Goal: Transaction & Acquisition: Purchase product/service

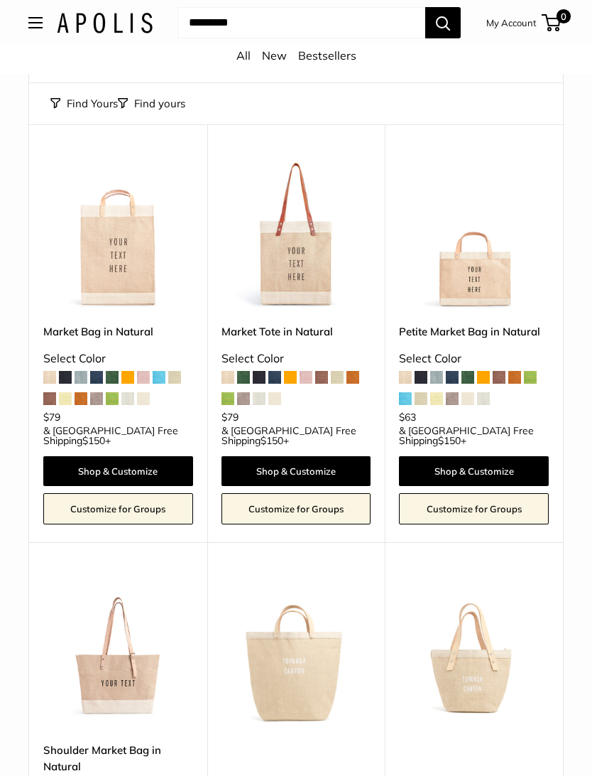
scroll to position [123, 0]
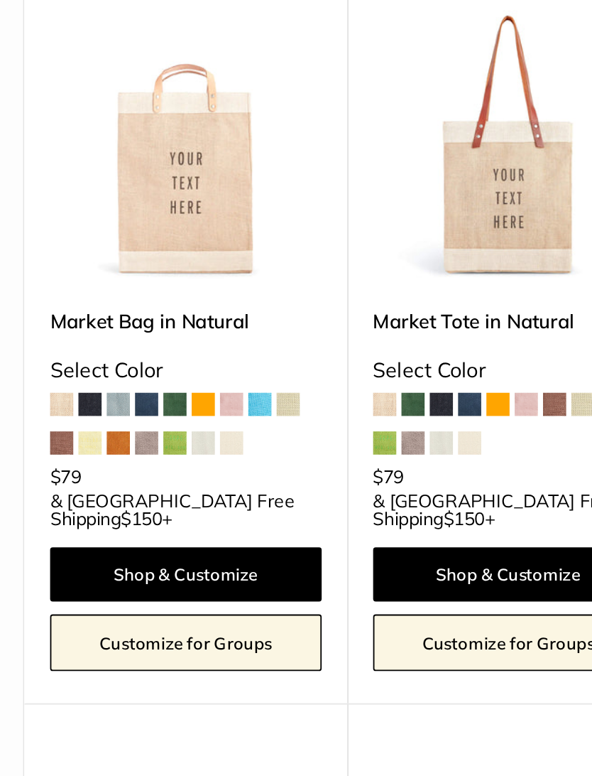
click at [43, 374] on span at bounding box center [49, 380] width 13 height 13
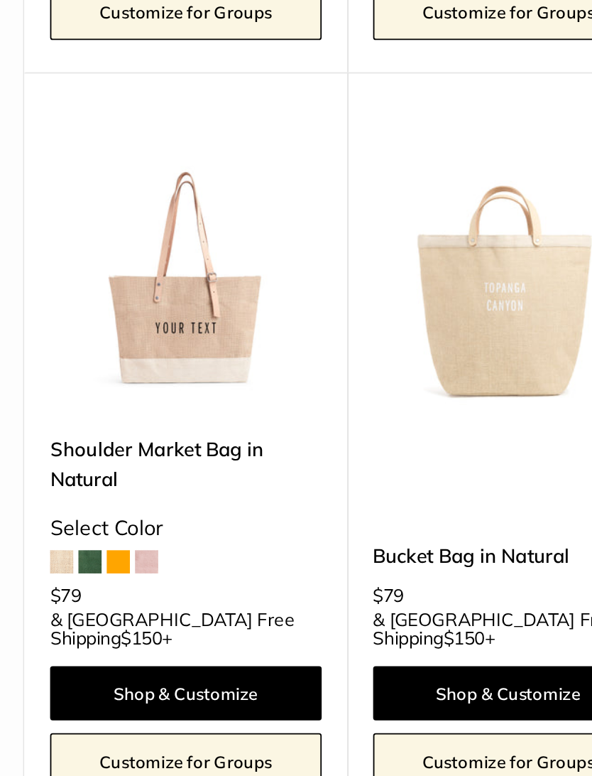
scroll to position [288, 0]
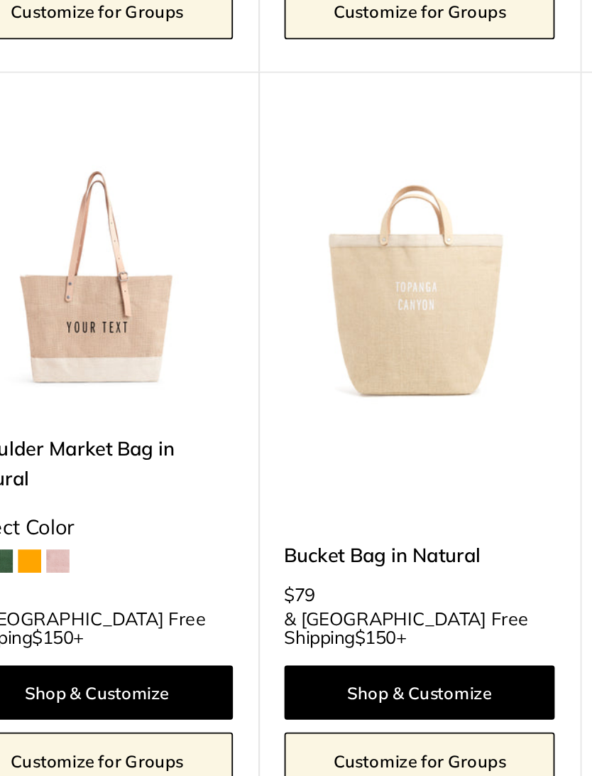
click at [249, 687] on link "Shop & Customize" at bounding box center [297, 702] width 150 height 30
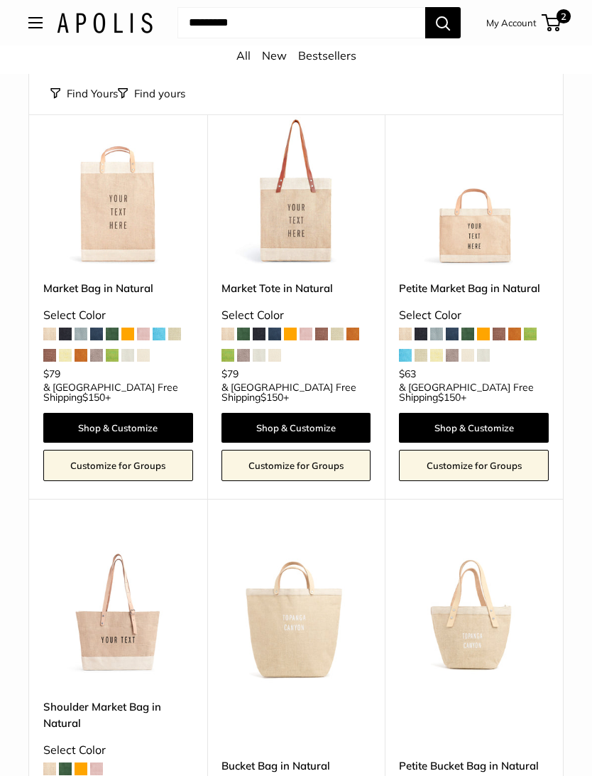
scroll to position [148, 0]
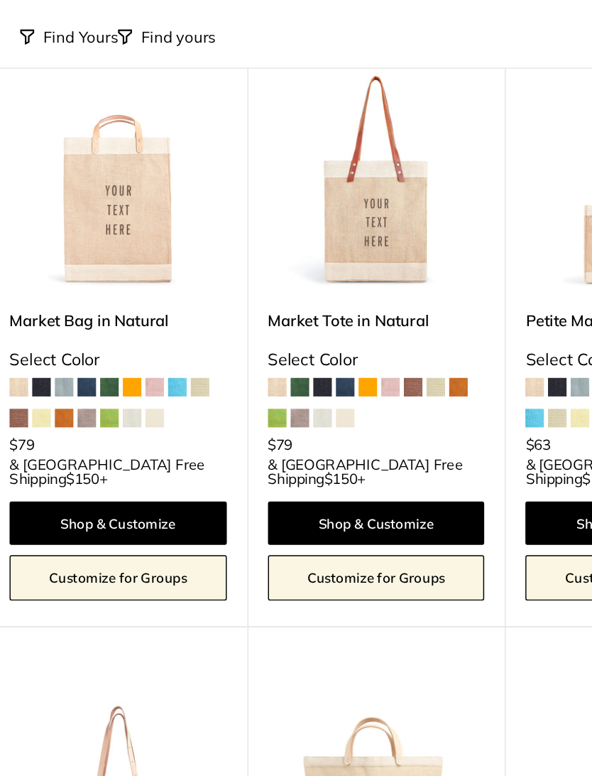
click at [90, 349] on span at bounding box center [96, 355] width 13 height 13
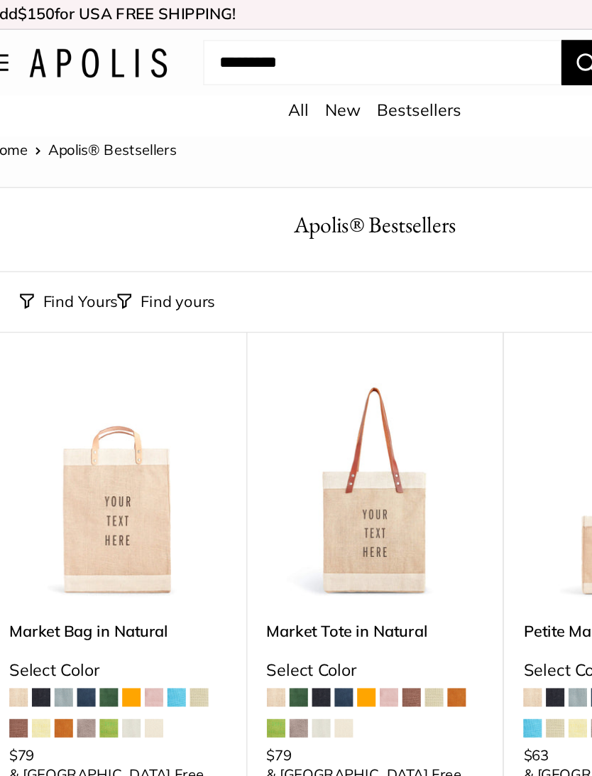
scroll to position [0, 0]
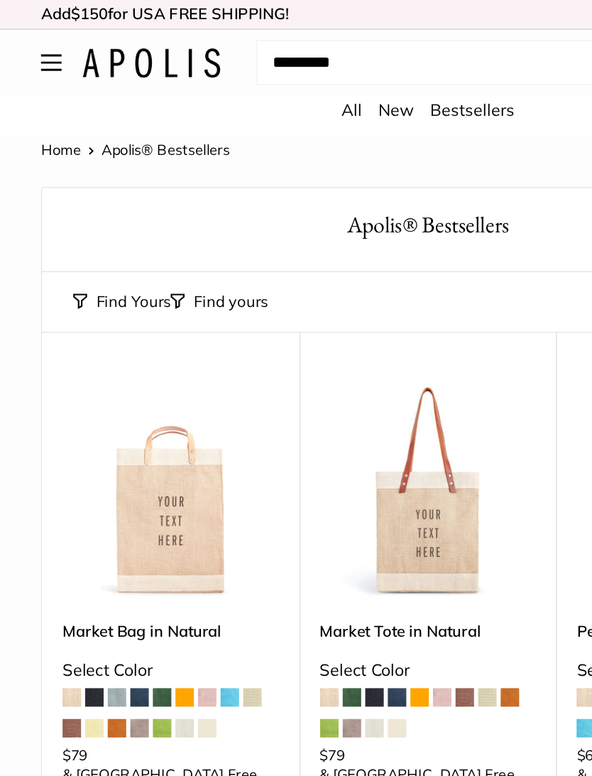
click at [278, 80] on link "New" at bounding box center [274, 76] width 25 height 14
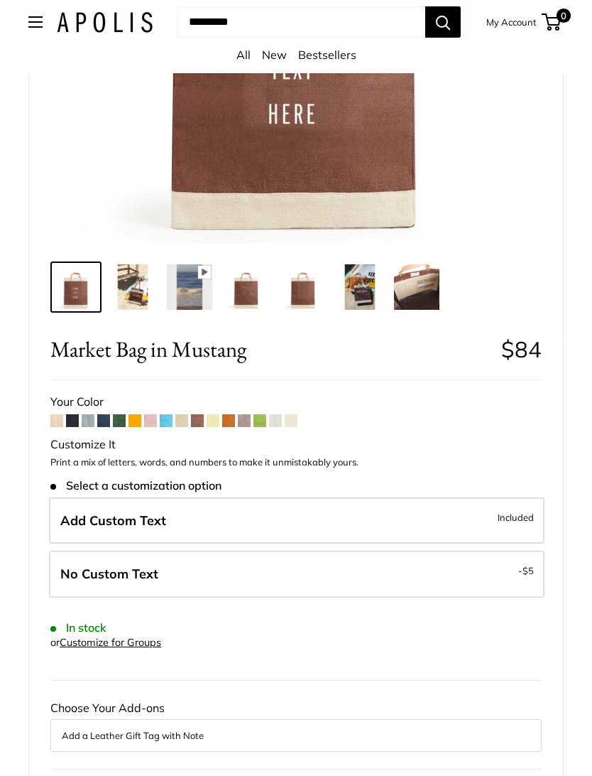
scroll to position [371, 0]
click at [524, 513] on span "Included" at bounding box center [516, 517] width 36 height 17
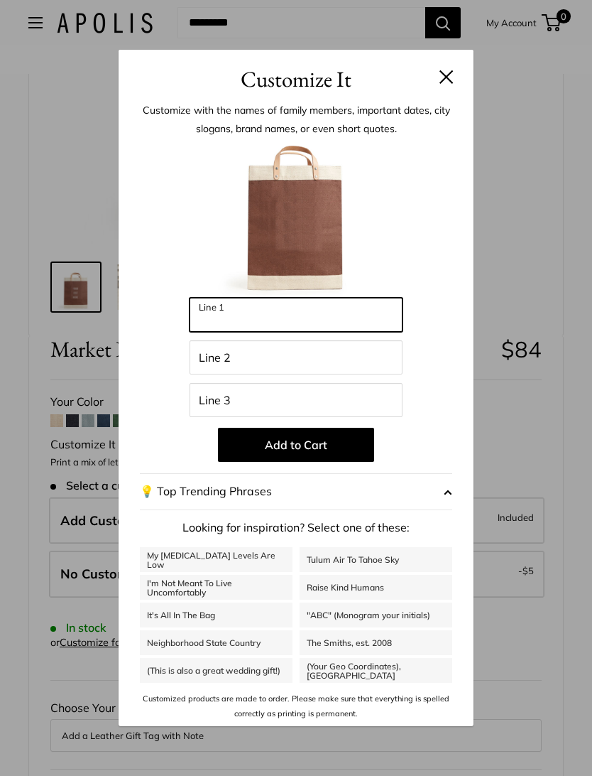
click at [236, 332] on input "Line 1" at bounding box center [296, 315] width 213 height 34
type input "*"
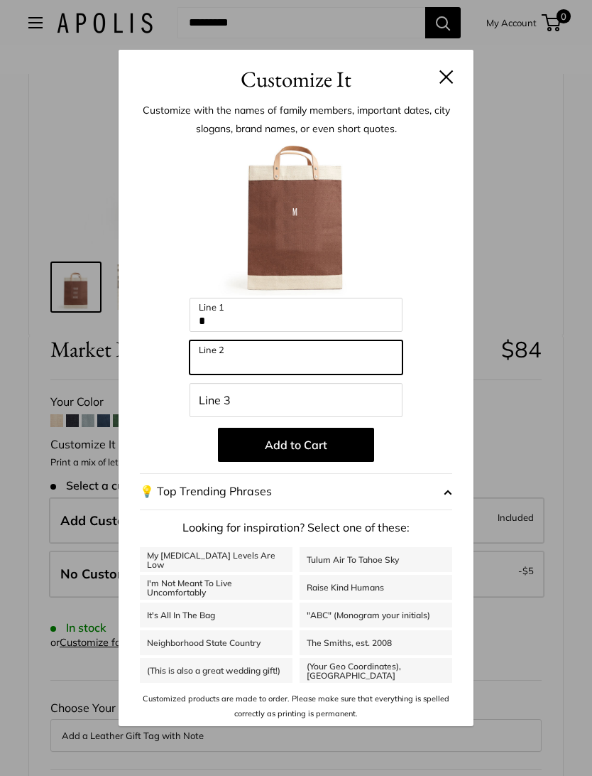
click at [222, 374] on input "Line 2" at bounding box center [296, 357] width 213 height 34
type input "*"
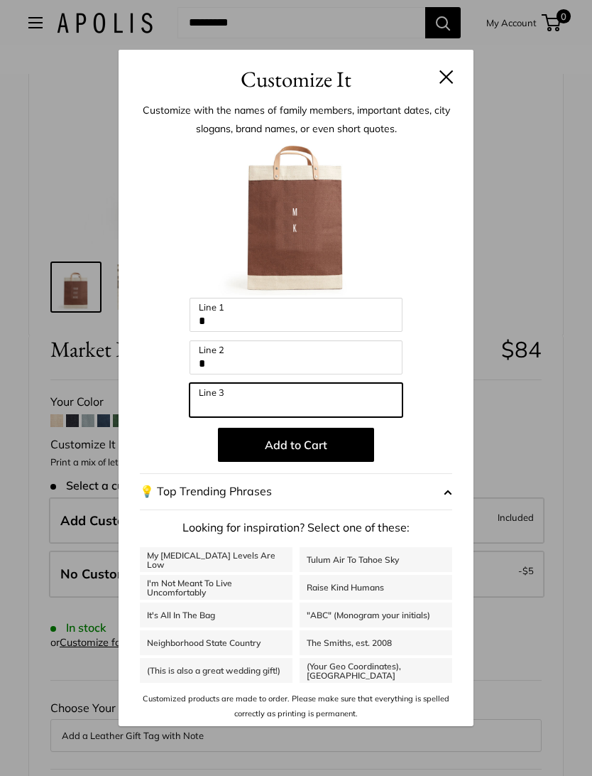
click at [225, 417] on input "Line 3" at bounding box center [296, 400] width 213 height 34
type input "*"
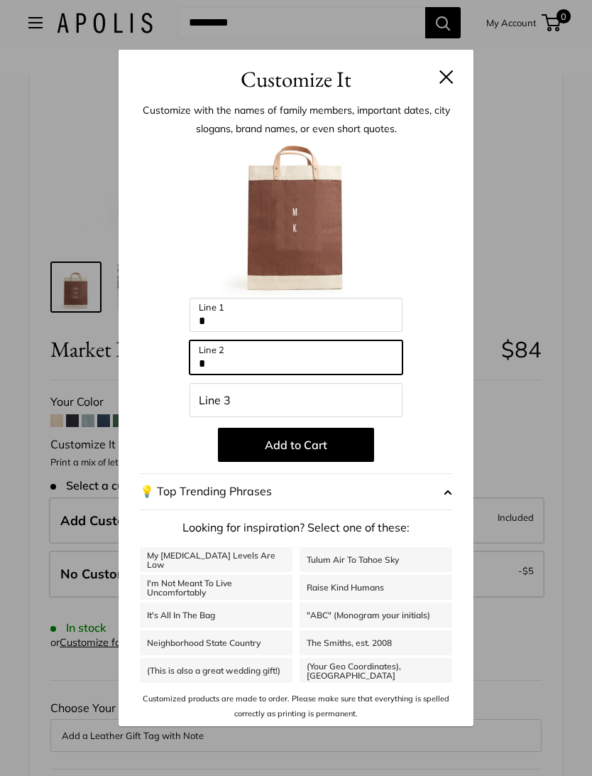
click at [225, 374] on input "*" at bounding box center [296, 357] width 213 height 34
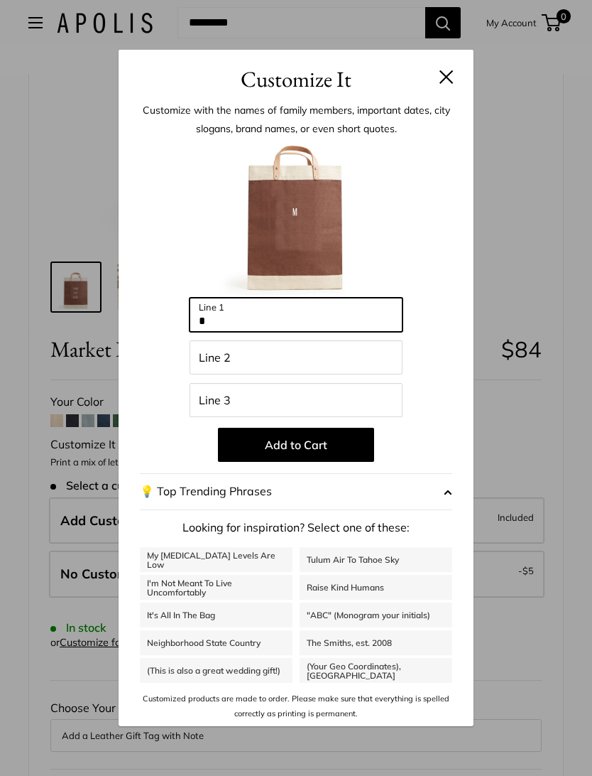
click at [239, 332] on input "*" at bounding box center [296, 315] width 213 height 34
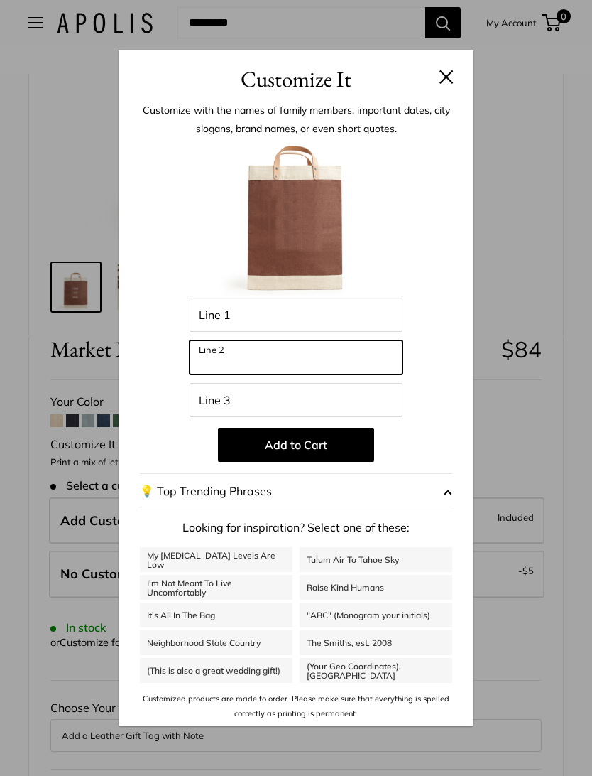
click at [237, 374] on input "Line 2" at bounding box center [296, 357] width 213 height 34
click at [330, 462] on button "Add to Cart" at bounding box center [296, 445] width 156 height 34
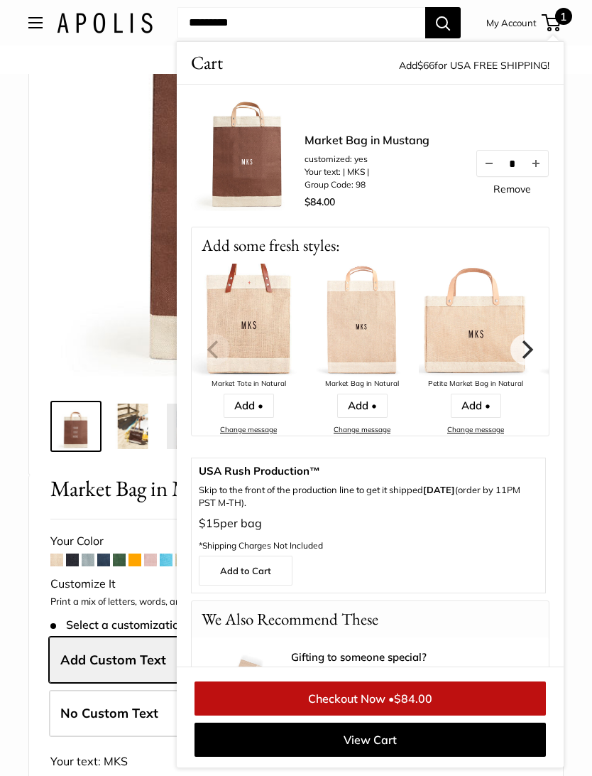
scroll to position [0, 0]
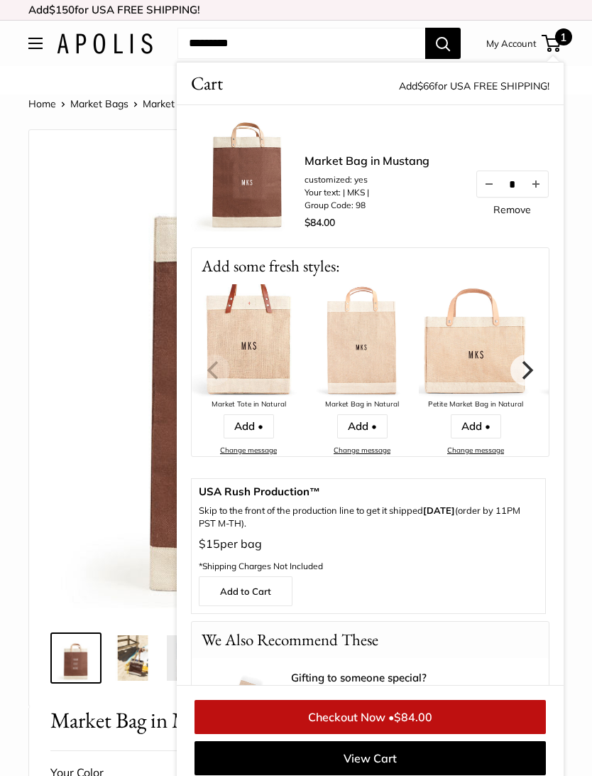
click at [109, 420] on img at bounding box center [296, 379] width 470 height 470
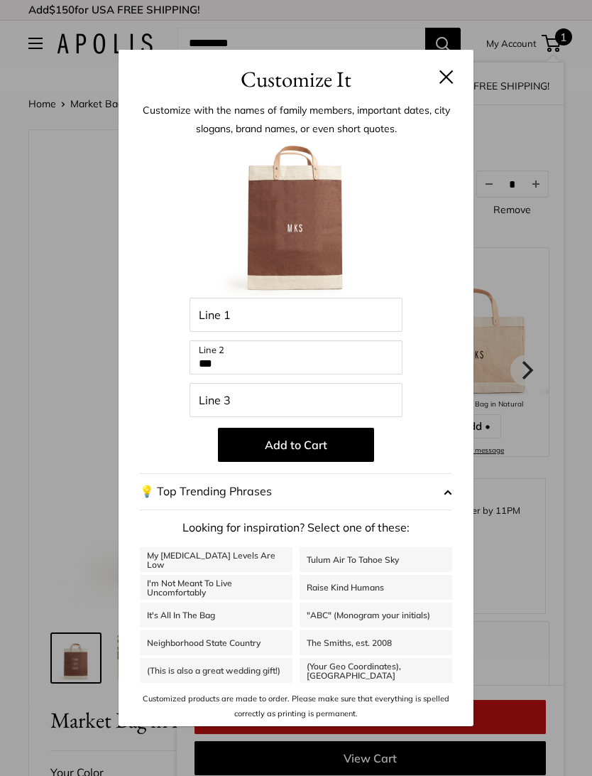
scroll to position [10, 0]
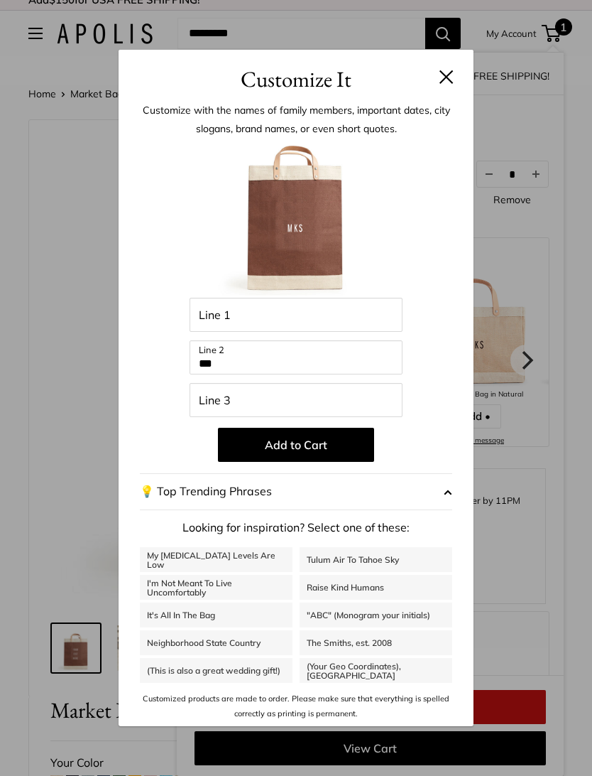
click at [246, 368] on input "***" at bounding box center [296, 357] width 213 height 34
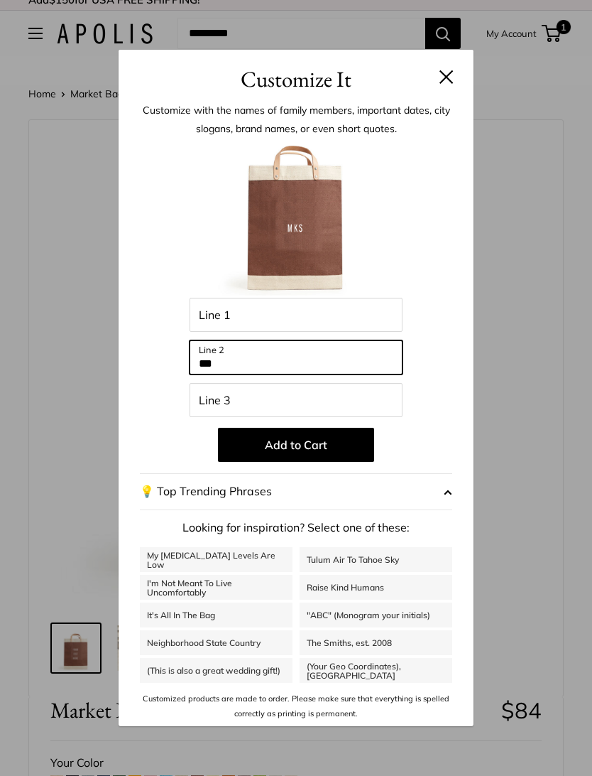
click at [235, 368] on input "***" at bounding box center [296, 357] width 213 height 34
type input "*"
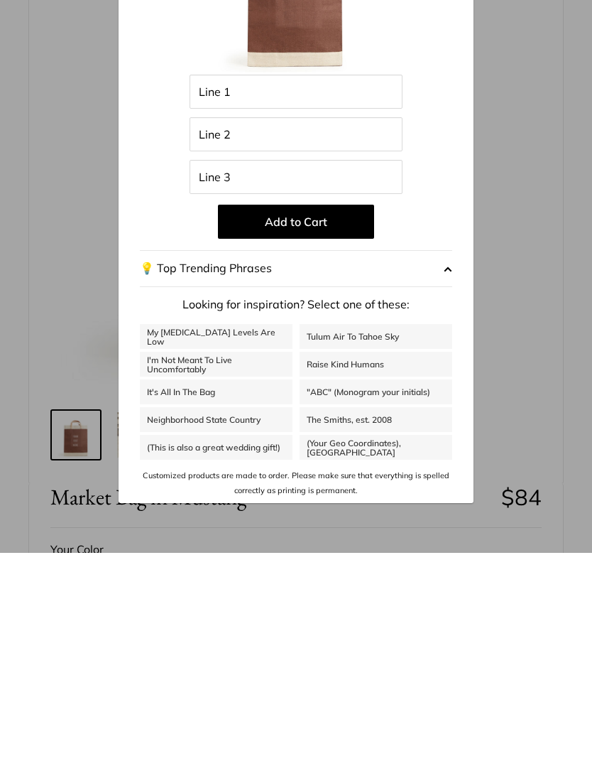
click at [214, 602] on link "It's All In The Bag" at bounding box center [216, 614] width 153 height 25
type input "********"
type input "******"
type input "***"
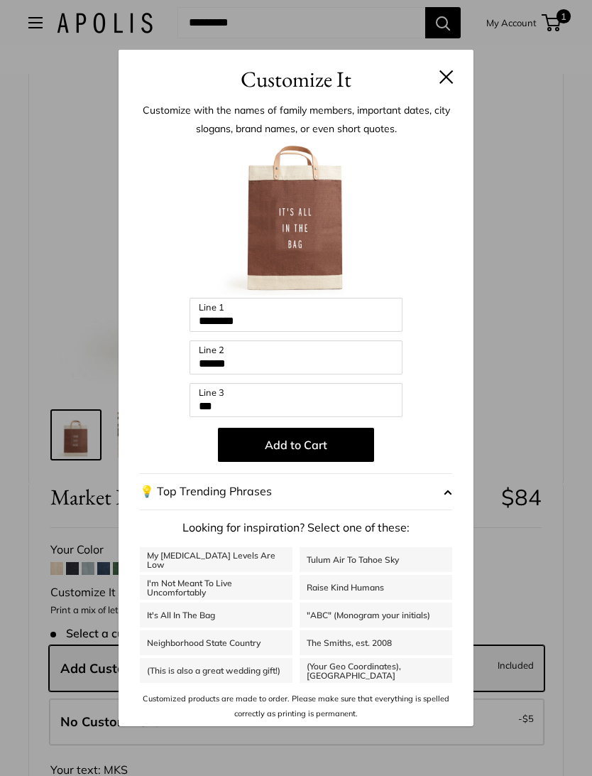
click at [317, 462] on button "Add to Cart" at bounding box center [296, 445] width 156 height 34
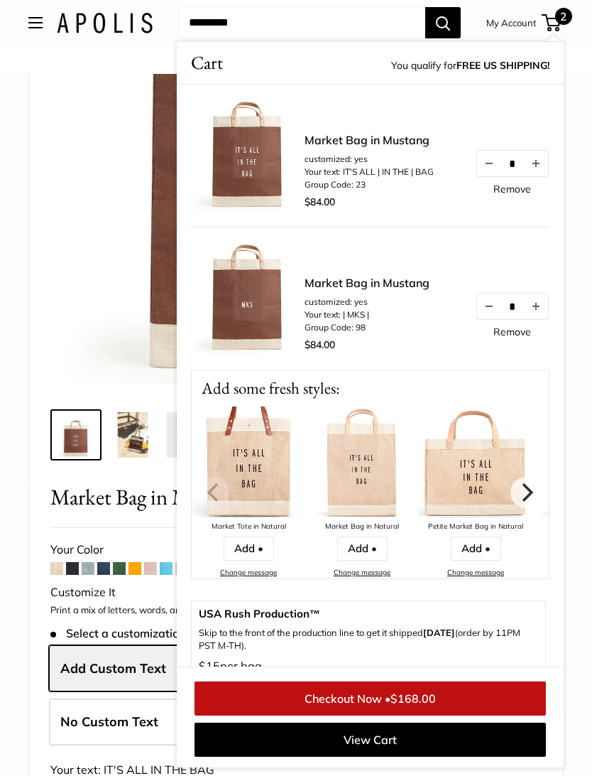
click at [79, 163] on img at bounding box center [296, 156] width 470 height 470
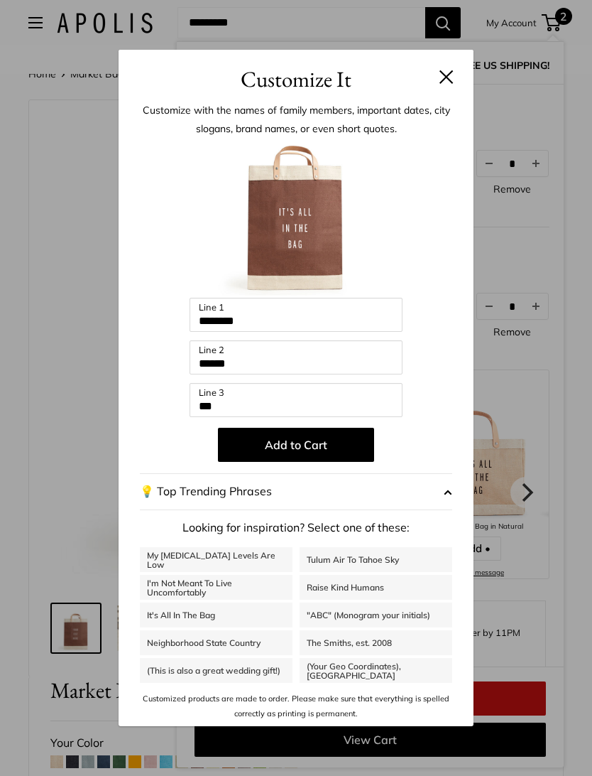
scroll to position [0, 0]
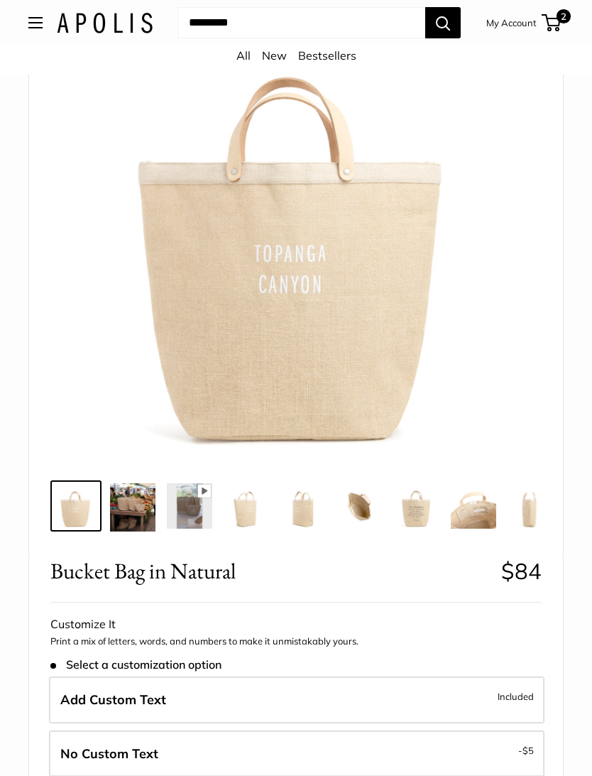
scroll to position [172, 0]
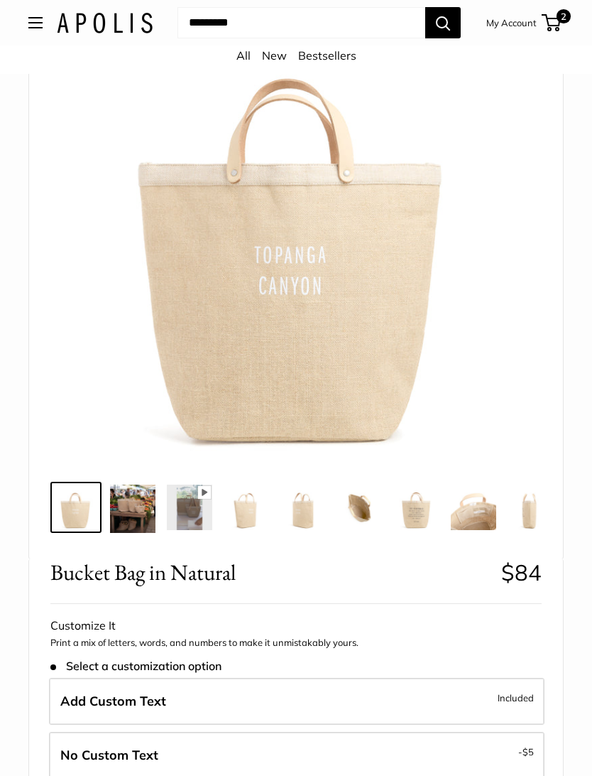
click at [142, 510] on img at bounding box center [132, 508] width 45 height 48
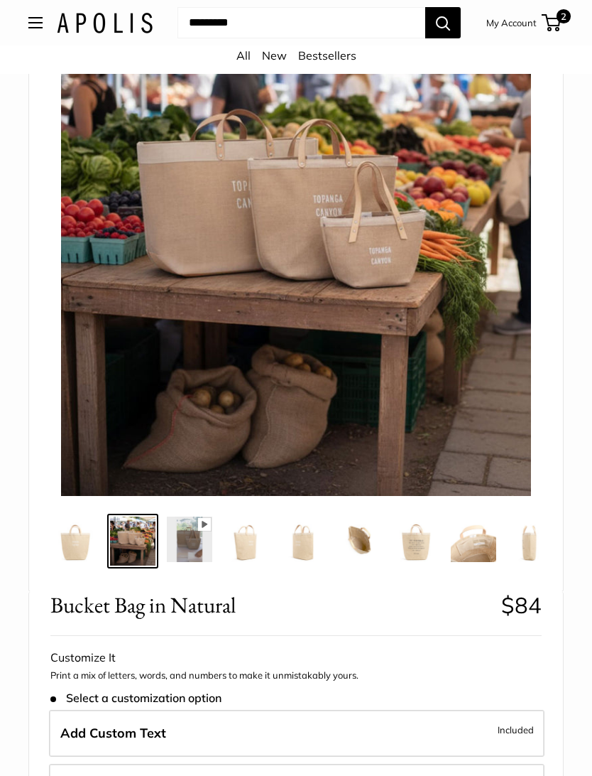
click at [247, 542] on img at bounding box center [246, 538] width 45 height 45
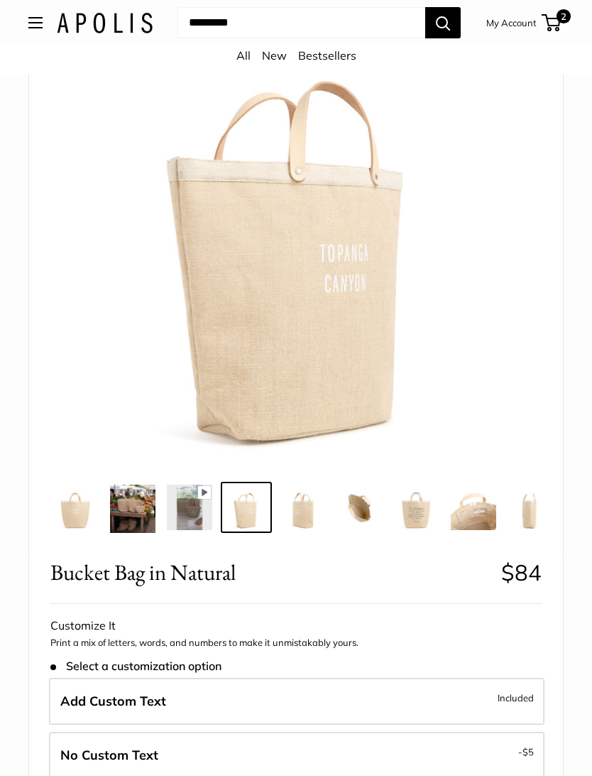
click at [310, 519] on img at bounding box center [303, 506] width 45 height 45
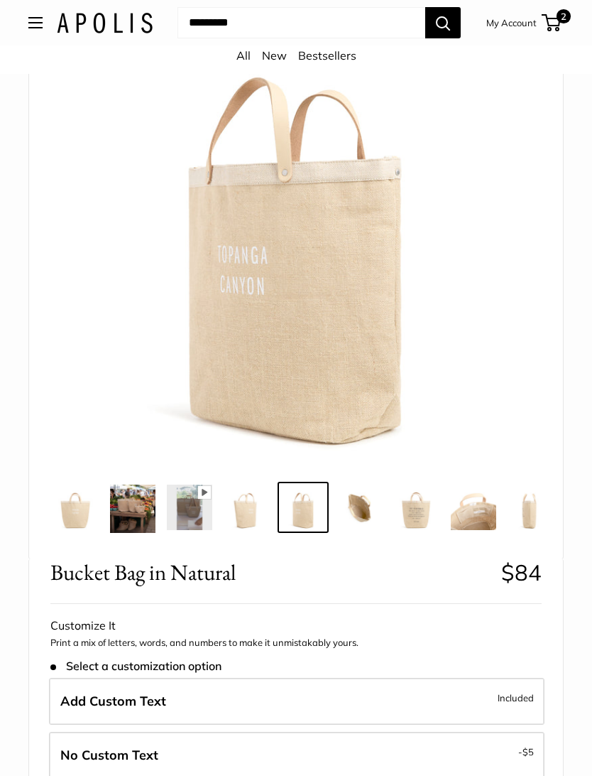
click at [364, 517] on img at bounding box center [359, 506] width 45 height 45
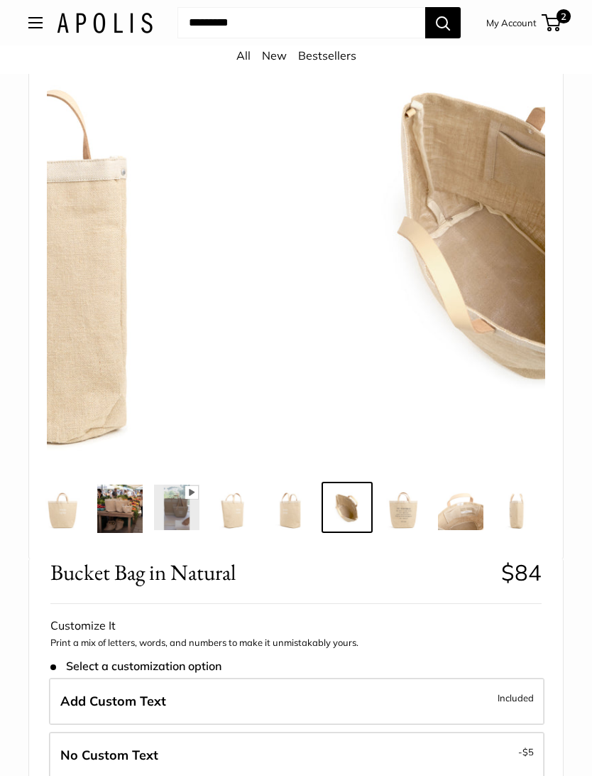
scroll to position [0, 14]
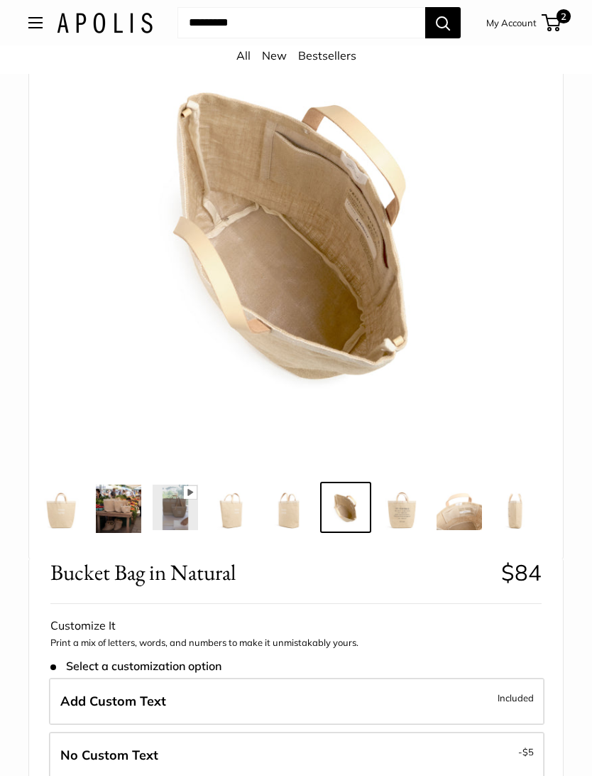
click at [413, 509] on img at bounding box center [402, 506] width 45 height 45
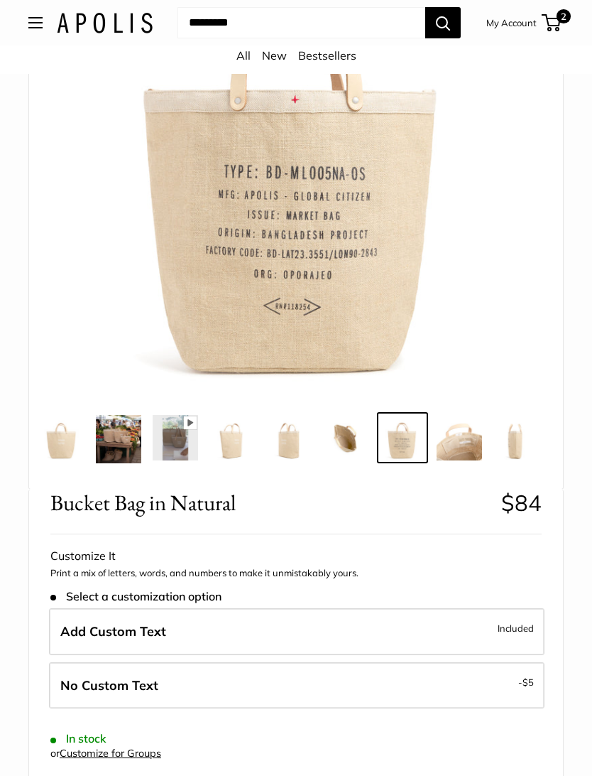
scroll to position [234, 0]
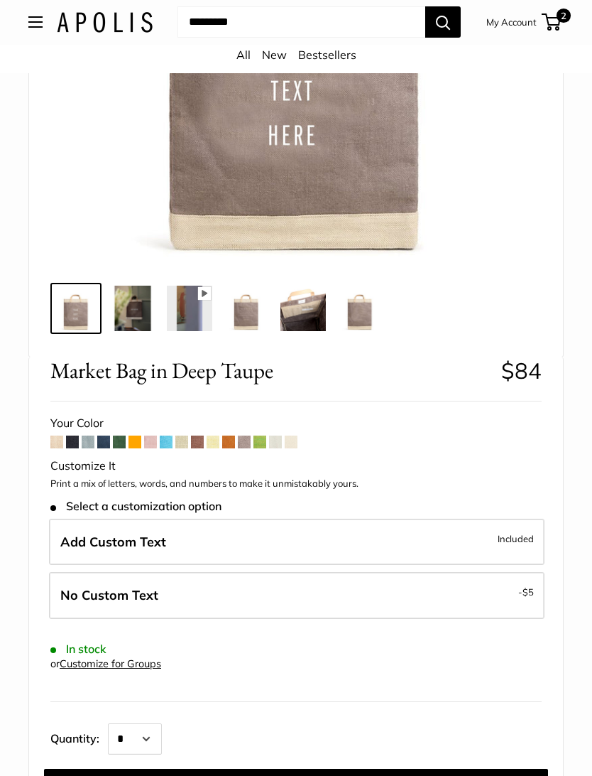
scroll to position [371, 0]
click at [525, 540] on span "Included" at bounding box center [516, 538] width 36 height 17
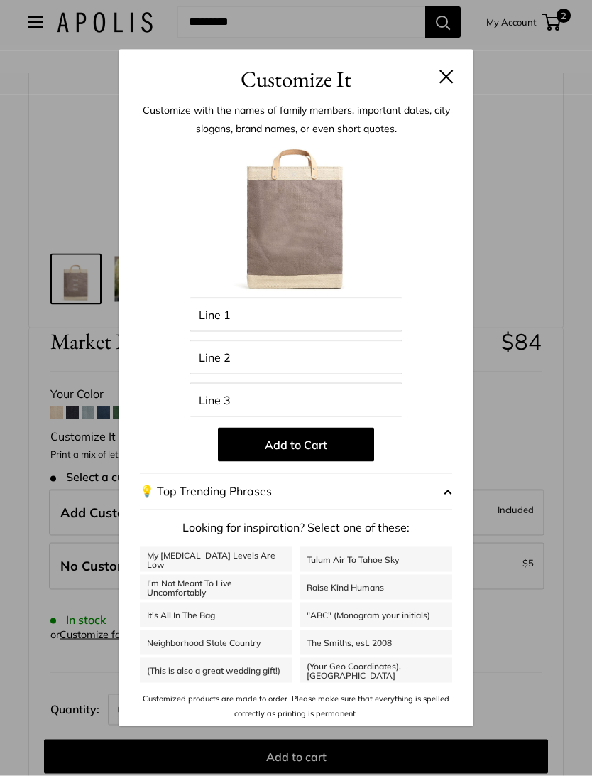
scroll to position [401, 0]
click at [378, 627] on link ""ABC" (Monogram your initials)" at bounding box center [376, 614] width 153 height 25
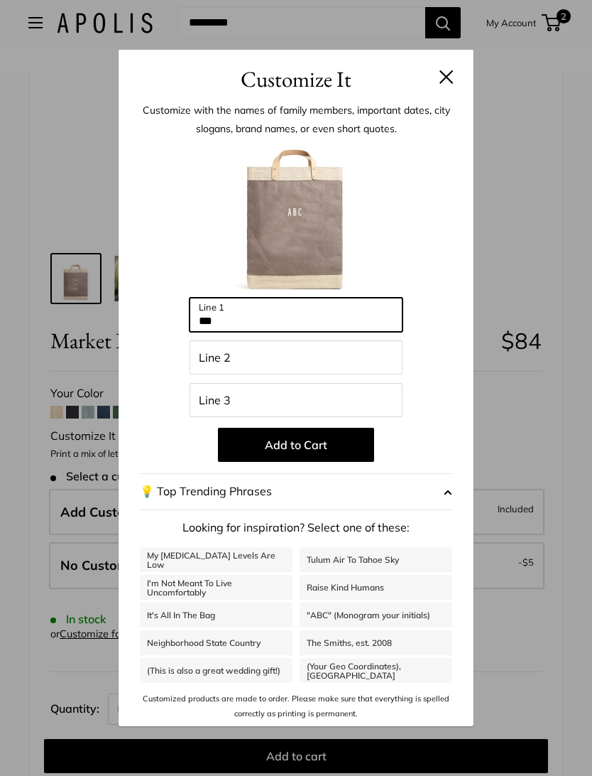
click at [245, 332] on input "***" at bounding box center [296, 315] width 213 height 34
type input "*"
type input "***"
click at [331, 462] on button "Add to Cart" at bounding box center [296, 445] width 156 height 34
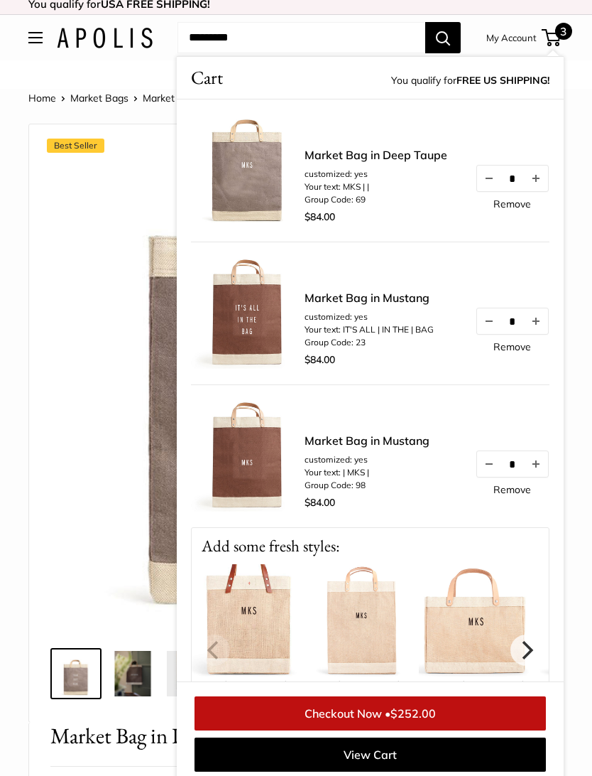
scroll to position [0, 0]
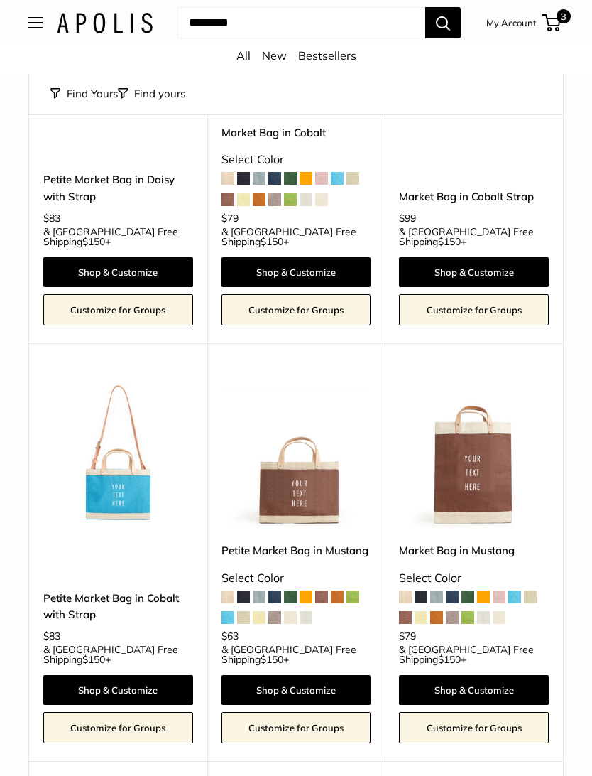
scroll to position [4812, 0]
